Goal: Communication & Community: Answer question/provide support

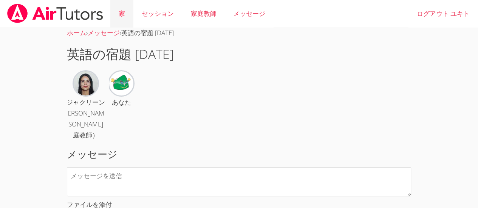
click at [128, 17] on link "家" at bounding box center [121, 14] width 23 height 28
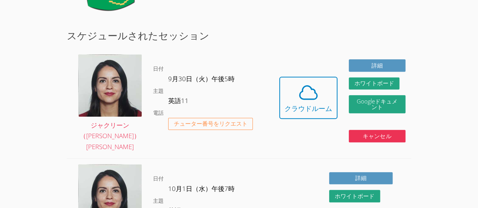
scroll to position [124, 0]
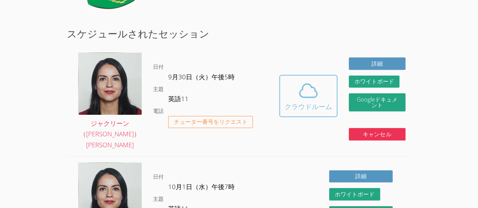
click at [304, 102] on font "クラウドルーム" at bounding box center [309, 106] width 48 height 9
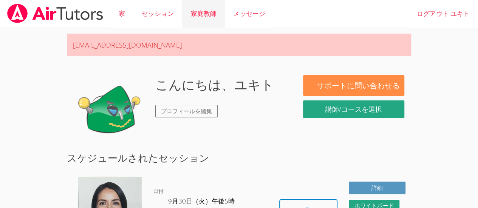
drag, startPoint x: 483, startPoint y: 37, endPoint x: 223, endPoint y: 3, distance: 262.6
click at [223, 3] on link "家庭教師" at bounding box center [203, 14] width 42 height 28
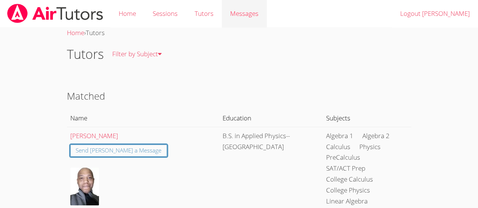
click at [238, 8] on link "Messages" at bounding box center [244, 14] width 45 height 28
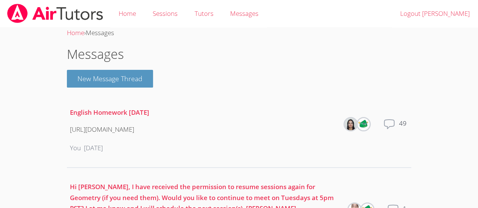
click at [427, 118] on body "Home Sessions Tutors Messages Logout Yukito Home › Messages Messages New Messag…" at bounding box center [239, 104] width 478 height 208
click at [395, 121] on icon at bounding box center [389, 124] width 12 height 12
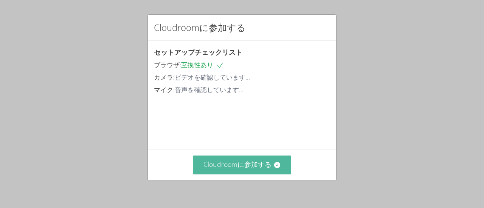
click at [234, 163] on font "Cloudroomに参加する" at bounding box center [237, 164] width 68 height 9
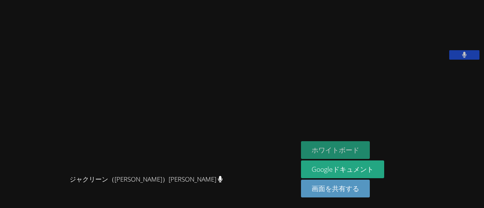
click at [324, 145] on button "ホワイトボード" at bounding box center [335, 150] width 69 height 18
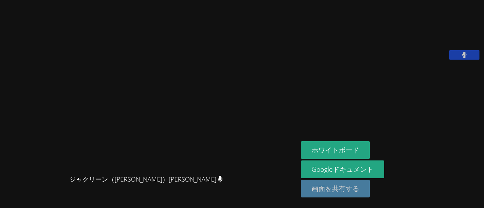
click at [331, 188] on font "画面を共有する" at bounding box center [335, 188] width 48 height 9
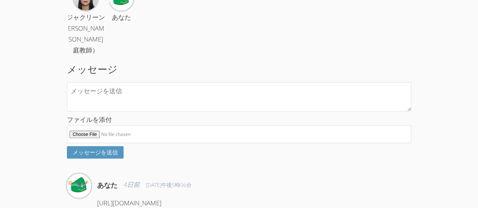
scroll to position [116, 0]
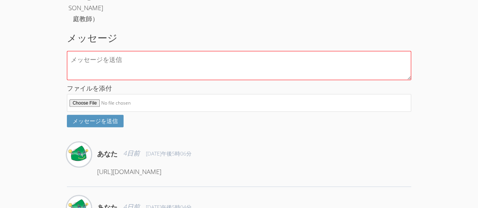
click at [178, 70] on textarea at bounding box center [239, 65] width 344 height 29
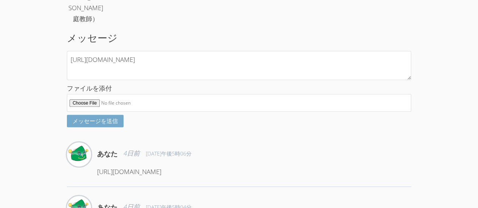
type textarea "https://classroom.google.com/c/Nzk1MDYwMTEyNTcy/a/ODA5NDgxMTI0MDcy/details"
click at [104, 125] on font "メッセージを送信" at bounding box center [95, 121] width 45 height 8
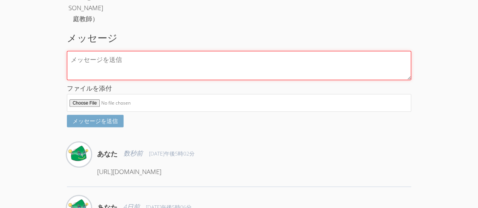
click at [327, 79] on textarea at bounding box center [239, 65] width 344 height 29
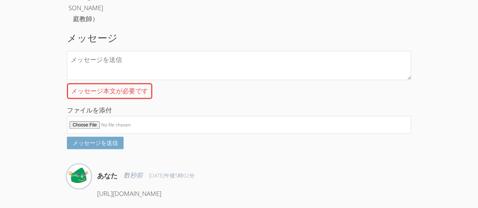
drag, startPoint x: 95, startPoint y: 181, endPoint x: 100, endPoint y: 180, distance: 4.9
click at [100, 180] on div "あなた 数秒前 2025年9月30日午後5時02分 https://classroom.google.com/c/Nzk1MDYwMTEyNTcy/a/ODA…" at bounding box center [239, 186] width 344 height 45
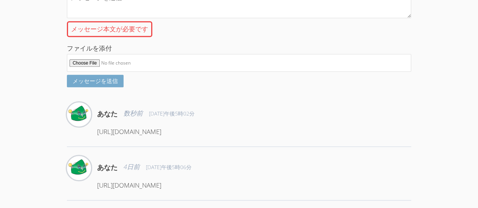
scroll to position [206, 0]
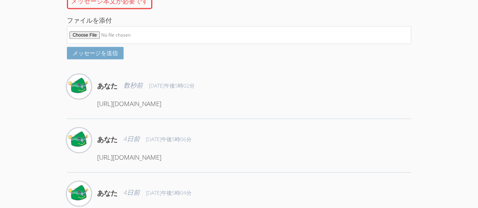
drag, startPoint x: 98, startPoint y: 202, endPoint x: 354, endPoint y: 122, distance: 268.3
click at [354, 116] on div "あなた 数秒前 2025年9月30日午後5時02分 https://classroom.google.com/c/Nzk1MDYwMTEyNTcy/a/ODA…" at bounding box center [254, 94] width 314 height 41
copy font "https://classroom.google.com/c/Nzk1MDYwMTEyNTcy/a/ODA5NDgxMTI0MDcy/詳細"
click at [170, 90] on span "2025年9月30日午後5時02分" at bounding box center [172, 86] width 46 height 8
click at [308, 85] on div "あなた 数秒前 2025年9月30日午後5時02分" at bounding box center [254, 85] width 314 height 23
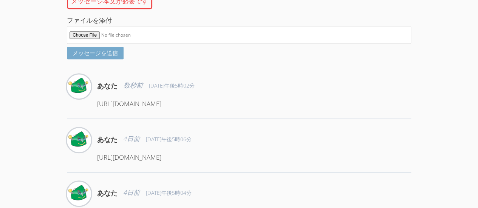
scroll to position [195, 0]
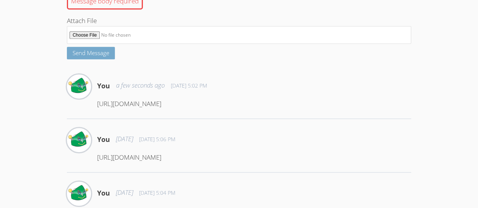
click at [150, 116] on div "You a few seconds ago Sep 30, 2025 5:02 PM https://classroom.google.com/c/Nzk1M…" at bounding box center [254, 94] width 314 height 41
drag, startPoint x: 97, startPoint y: 114, endPoint x: 365, endPoint y: 116, distance: 268.3
click at [365, 110] on p "https://classroom.google.com/c/Nzk1MDYwMTEyNTcy/a/ODA5NDgxMTI0MDcy/details" at bounding box center [254, 104] width 314 height 11
copy p "https://classroom.google.com/c/Nzk1MDYwMTEyNTcy/a/ODA5NDgxMTI0MDcy/details"
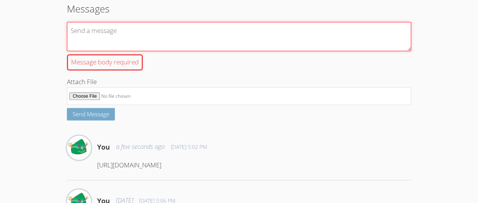
click at [151, 45] on textarea "Message body required" at bounding box center [239, 36] width 344 height 29
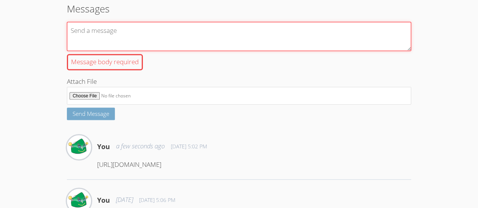
paste textarea "https://classroom.google.com/c/Nzk1MDYwMTEyNTcy/a/ODA5NDcyMzY5NTY3/details"
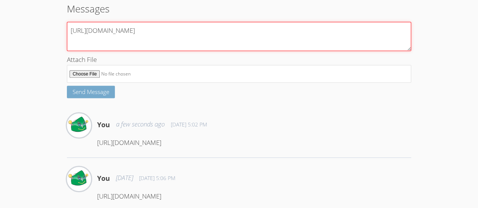
type textarea "https://classroom.google.com/c/Nzk1MDYwMTEyNTcy/a/ODA5NDcyMzY5NTY3/details"
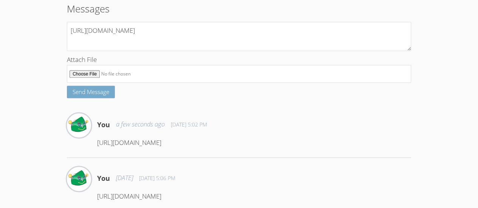
click at [79, 96] on span "Send Message" at bounding box center [91, 92] width 37 height 8
type input "C:\fakepath\Sketchbook 8（2025年9月30日（17_06））.jpg"
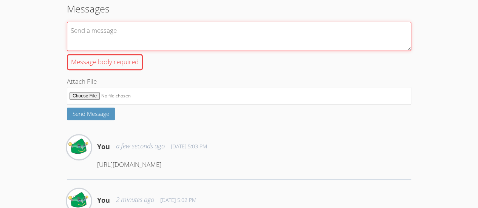
click at [167, 49] on textarea "Message body required" at bounding box center [239, 36] width 344 height 29
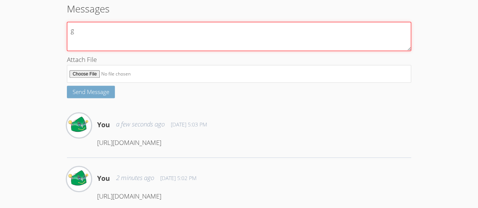
type textarea "g"
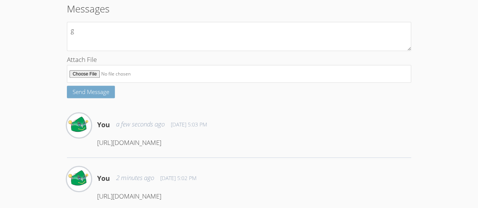
click at [100, 96] on span "Send Message" at bounding box center [91, 92] width 37 height 8
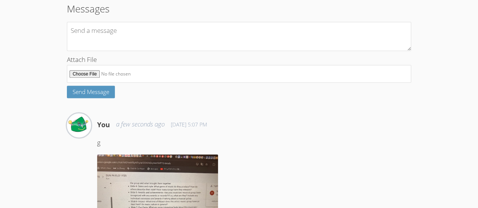
type input "C:\fakepath\Sketchbook 8（2025年9月30日（17_06））(1).jpg"
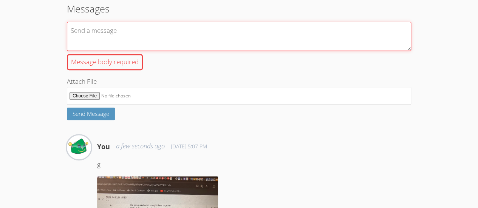
click at [130, 47] on textarea "Message body required" at bounding box center [239, 36] width 344 height 29
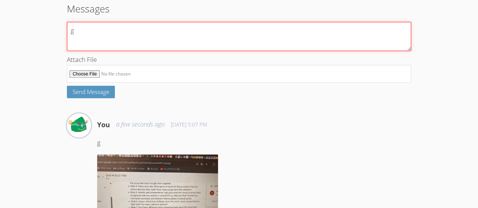
type textarea "g"
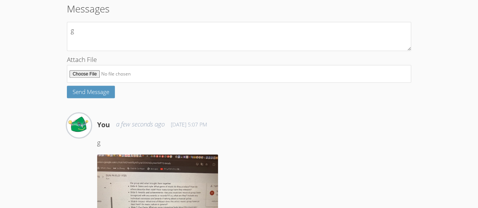
click at [101, 86] on div "Attach File" at bounding box center [239, 70] width 344 height 32
click at [103, 96] on span "Send Message" at bounding box center [91, 92] width 37 height 8
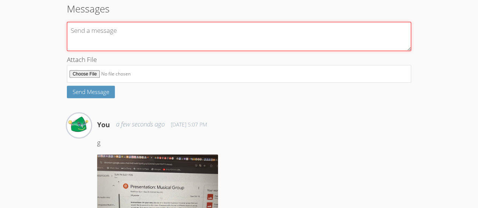
click at [117, 51] on textarea at bounding box center [239, 36] width 344 height 29
paste textarea "https://docs.google.com/presentation/d/1lywY8KDV9p9LRNEGLz7TKwrJgEZ0YigSvVN57Y-…"
type textarea "https://docs.google.com/presentation/d/1lywY8KDV9p9LRNEGLz7TKwrJgEZ0YigSvVN57Y-…"
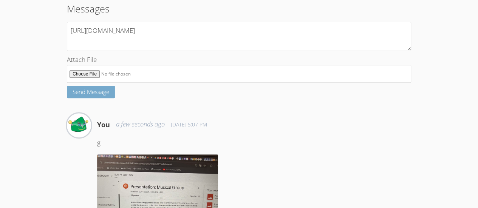
click at [98, 97] on button "Send Message" at bounding box center [91, 92] width 48 height 12
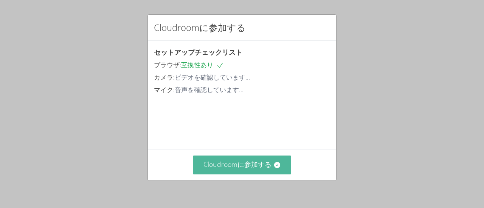
click at [210, 159] on button "Cloudroomに参加する" at bounding box center [242, 165] width 99 height 19
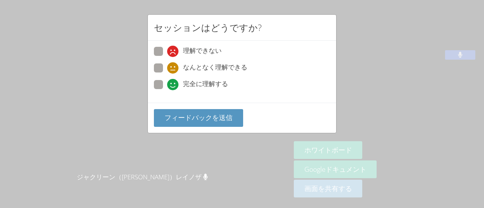
click at [167, 57] on span at bounding box center [167, 57] width 0 height 0
click at [167, 53] on input "理解できない" at bounding box center [170, 50] width 6 height 6
radio input "true"
click at [167, 74] on span at bounding box center [167, 74] width 0 height 0
click at [167, 65] on input "なんとなく理解できる" at bounding box center [170, 66] width 6 height 6
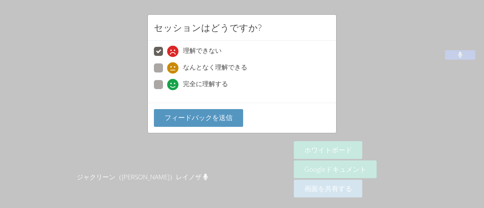
radio input "true"
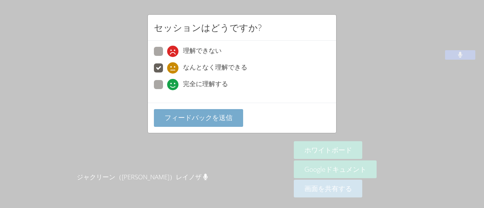
click at [190, 117] on font "フィードバックを送信" at bounding box center [198, 117] width 68 height 9
